Goal: Navigation & Orientation: Find specific page/section

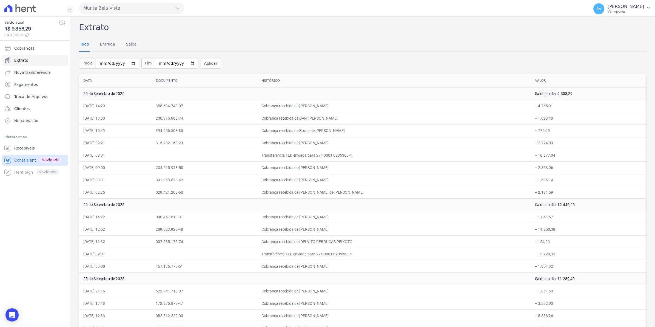
click at [18, 163] on link "Conta Hent Novidade" at bounding box center [34, 160] width 65 height 11
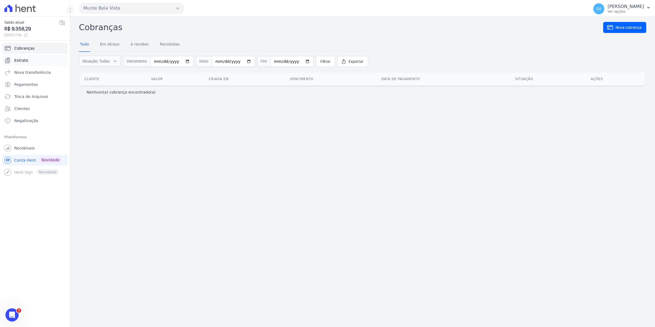
click at [14, 61] on span "Extrato" at bounding box center [21, 60] width 14 height 5
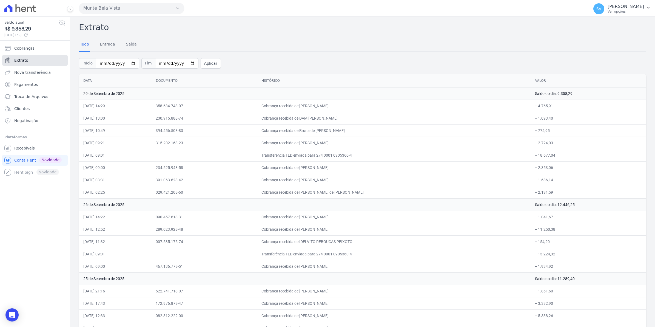
click at [17, 63] on link "Extrato" at bounding box center [34, 60] width 65 height 11
click at [16, 63] on span "Extrato" at bounding box center [21, 60] width 14 height 5
click at [14, 61] on link "Extrato" at bounding box center [34, 60] width 65 height 11
click at [23, 147] on span "Recebíveis" at bounding box center [24, 147] width 21 height 5
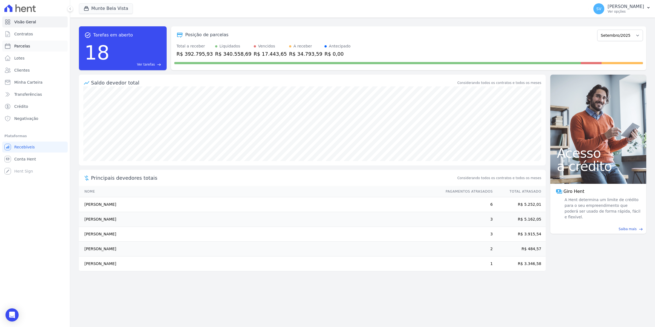
click at [21, 48] on span "Parcelas" at bounding box center [22, 45] width 16 height 5
select select
